Goal: Information Seeking & Learning: Learn about a topic

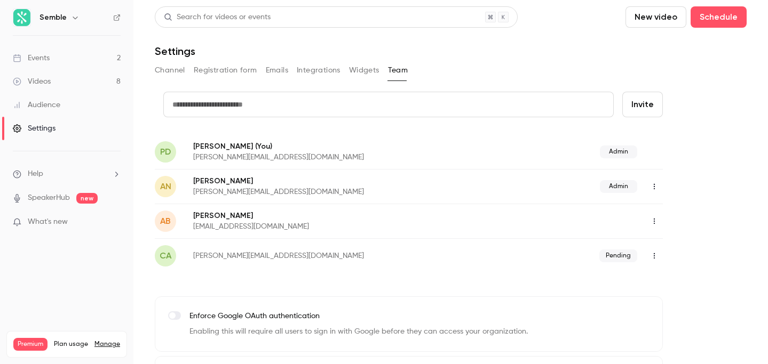
click at [66, 58] on link "Events 2" at bounding box center [66, 57] width 133 height 23
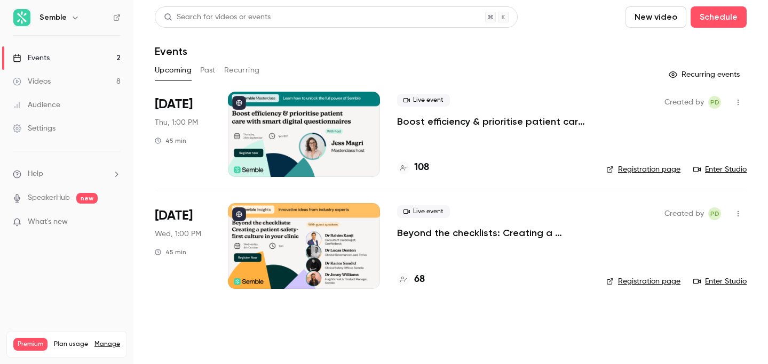
click at [438, 237] on p "Beyond the checklists: Creating a patient safety-first culture in your clinic" at bounding box center [493, 233] width 192 height 13
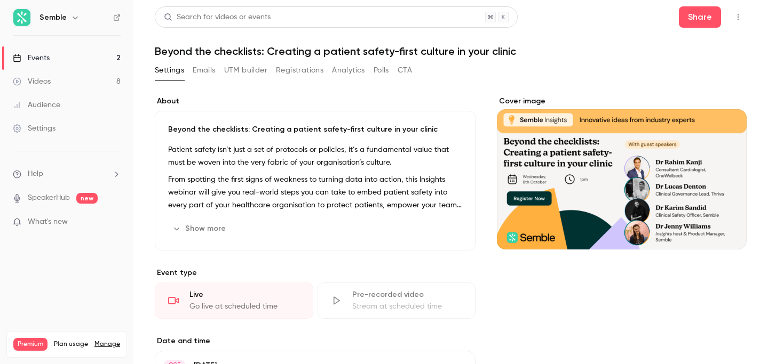
click at [315, 190] on p "From spotting the first signs of weakness to turning data into action, this Ins…" at bounding box center [315, 192] width 294 height 38
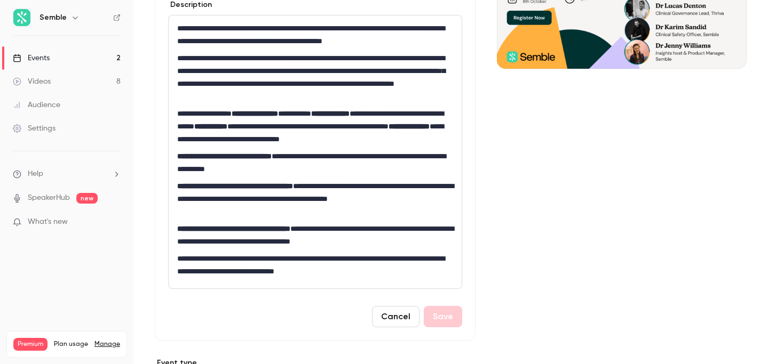
scroll to position [195, 0]
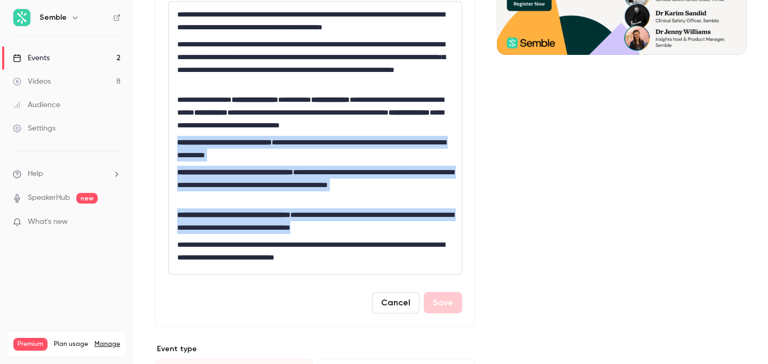
drag, startPoint x: 178, startPoint y: 143, endPoint x: 435, endPoint y: 228, distance: 271.3
click at [435, 228] on div "**********" at bounding box center [315, 138] width 293 height 273
